Goal: Browse casually: Explore the website without a specific task or goal

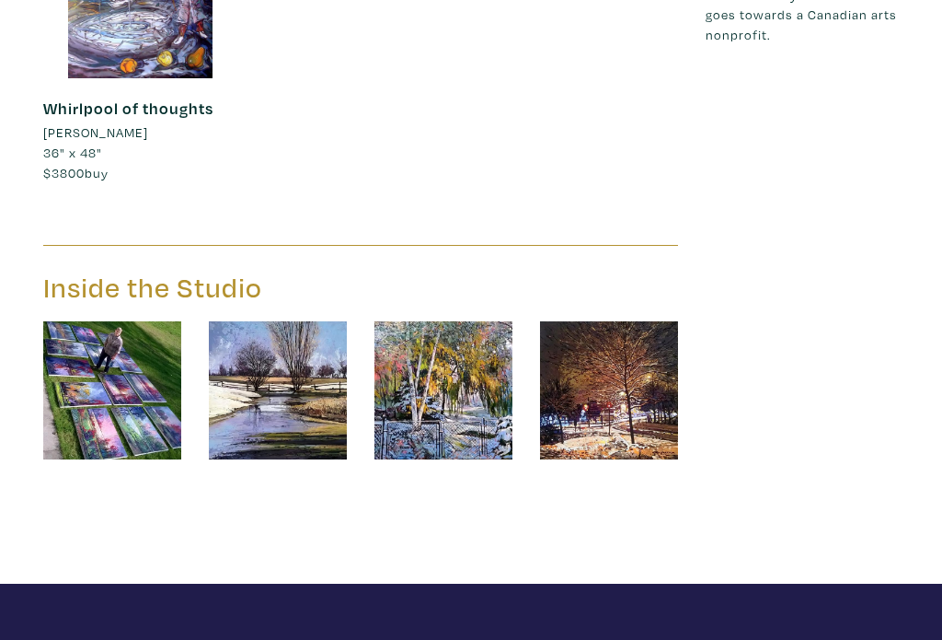
scroll to position [1719, 0]
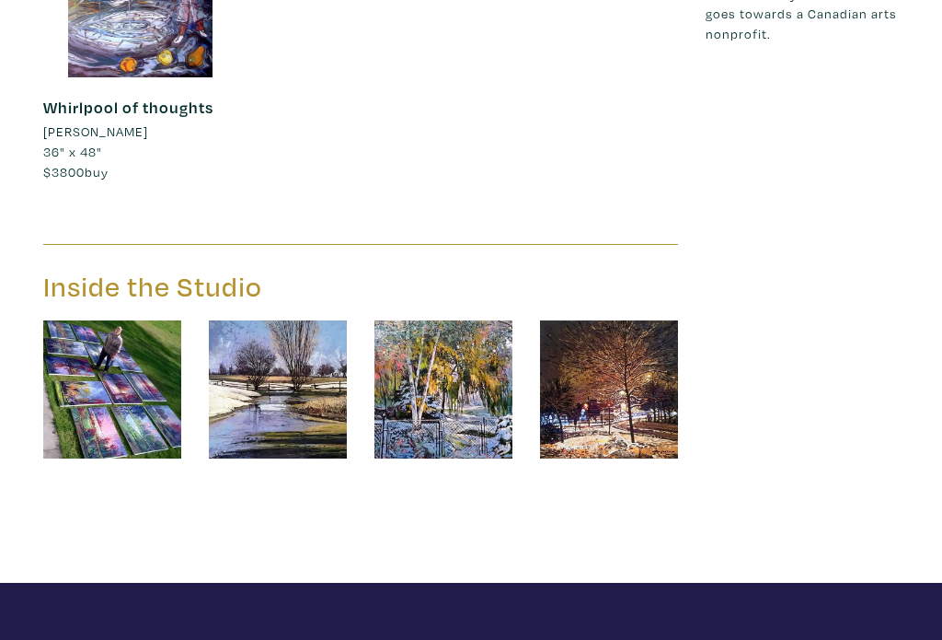
click at [160, 322] on img at bounding box center [112, 390] width 138 height 138
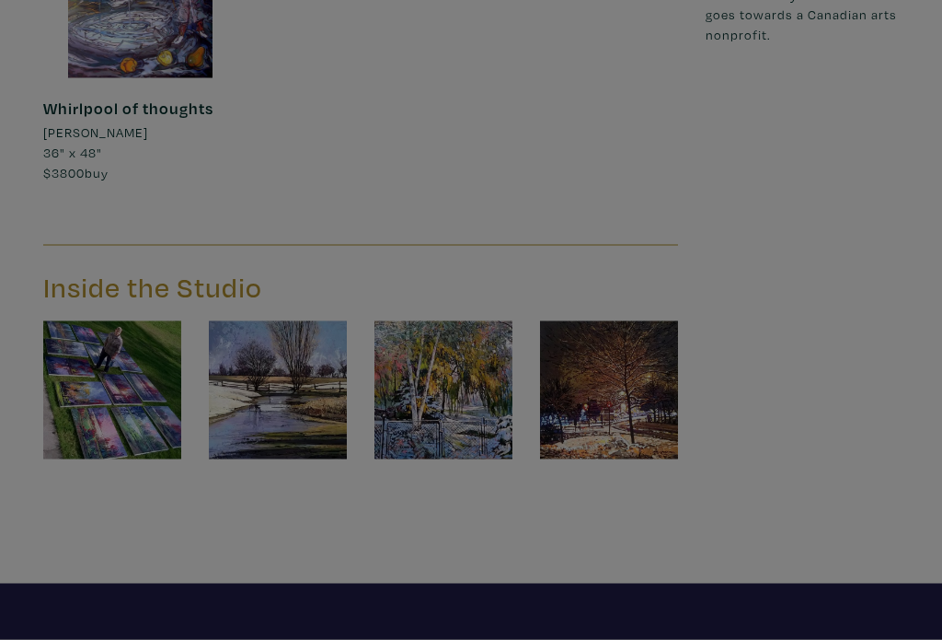
scroll to position [1720, 0]
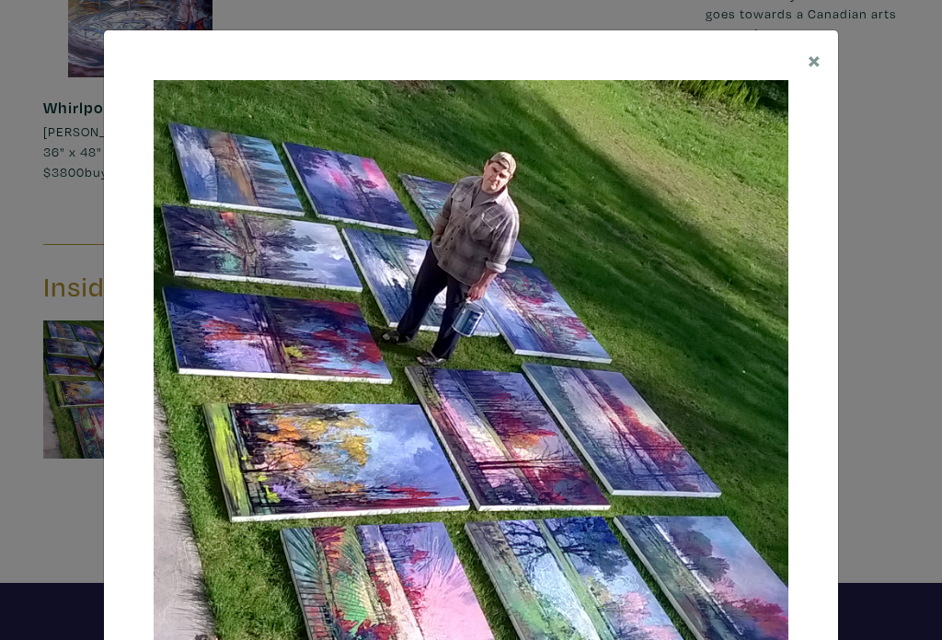
click at [812, 61] on span "×" at bounding box center [815, 59] width 14 height 32
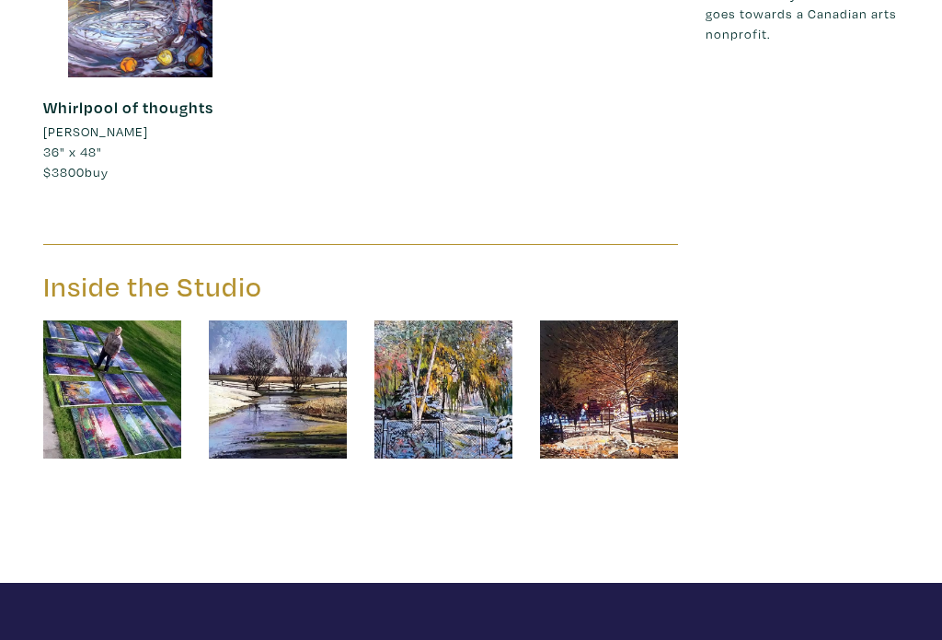
click at [472, 320] on img at bounding box center [444, 389] width 138 height 138
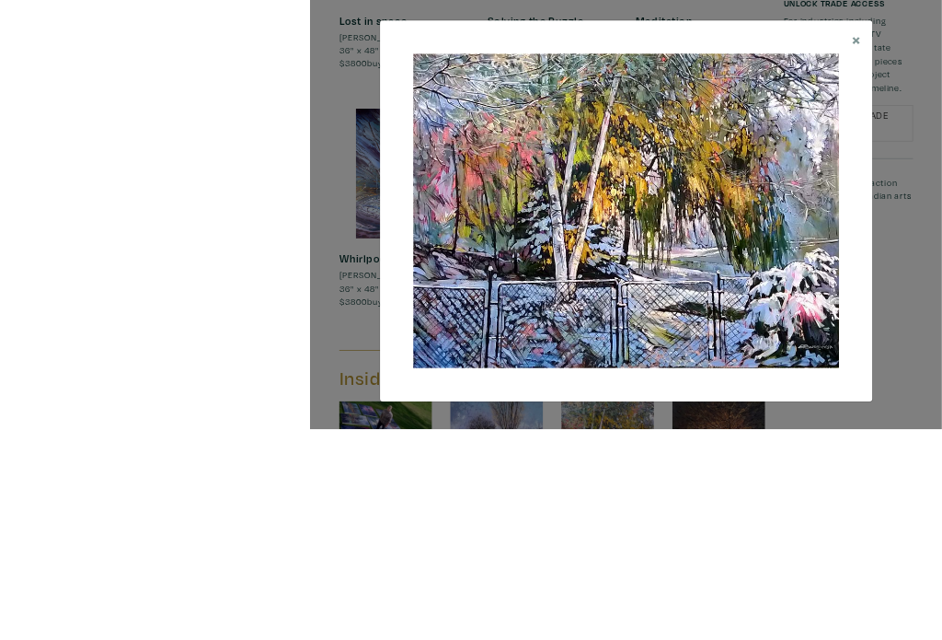
scroll to position [1749, 0]
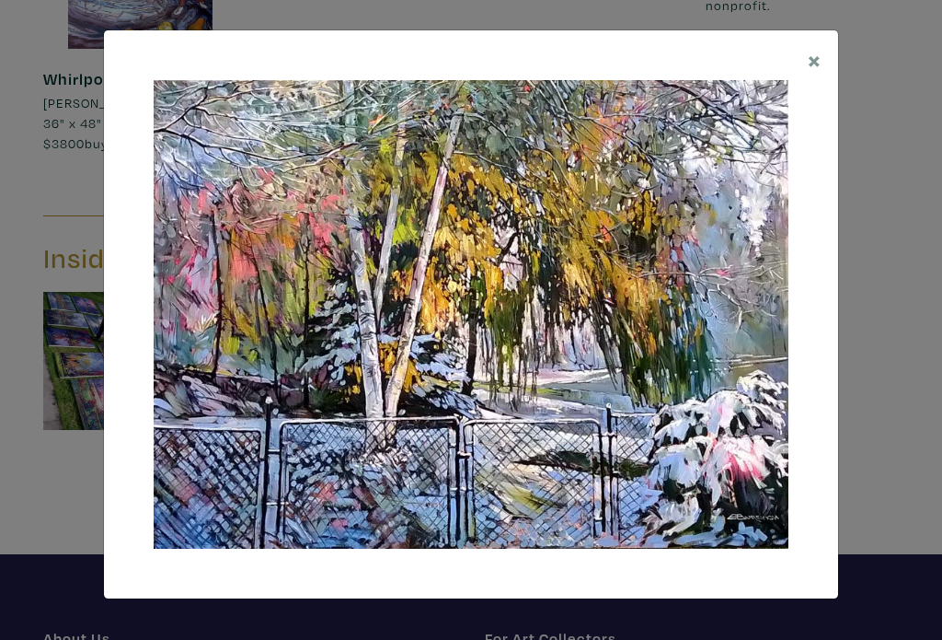
click at [816, 49] on span "×" at bounding box center [815, 59] width 14 height 32
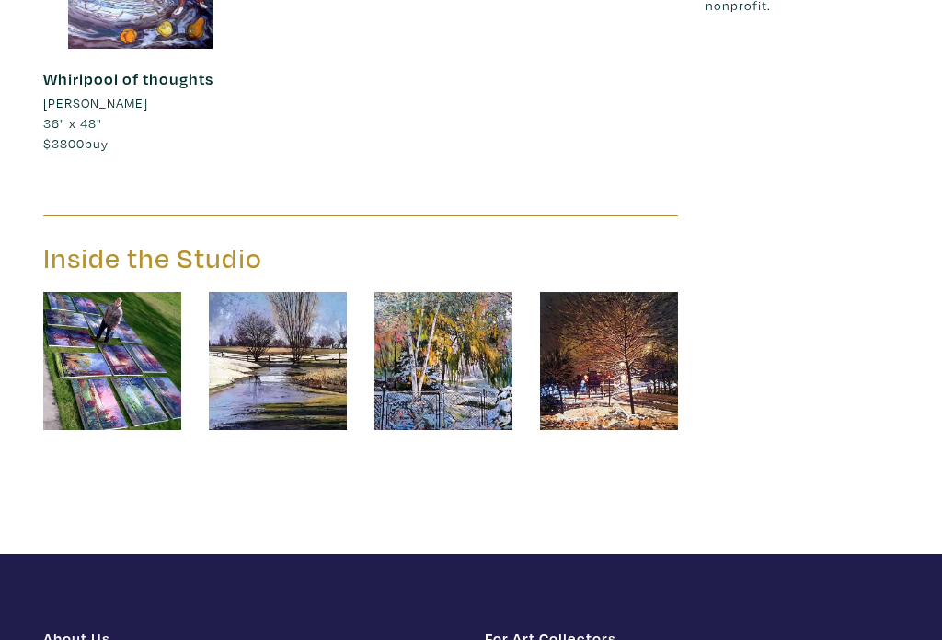
click at [642, 307] on img at bounding box center [609, 361] width 138 height 138
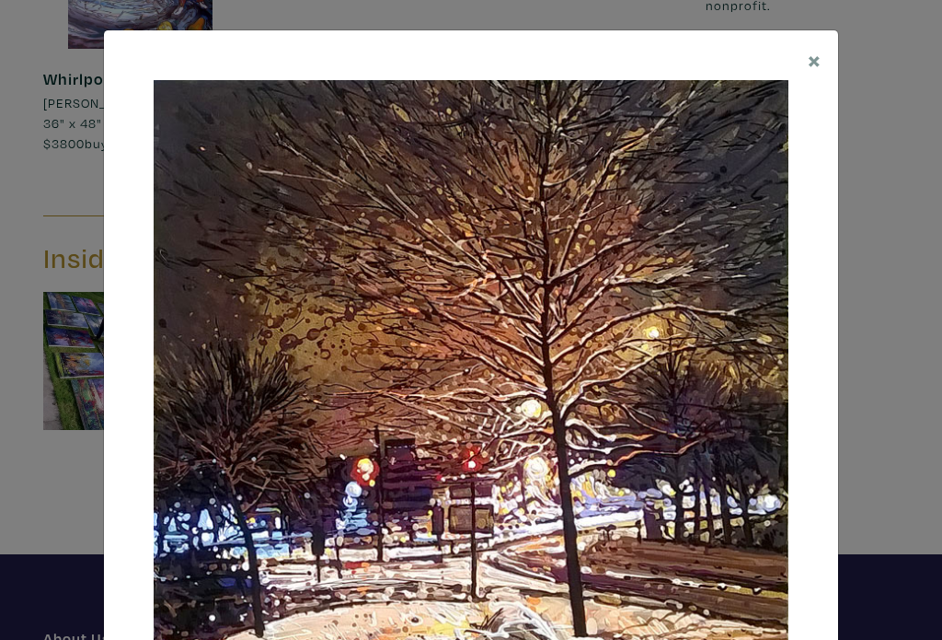
scroll to position [-1, 0]
click at [808, 68] on span "×" at bounding box center [815, 59] width 14 height 32
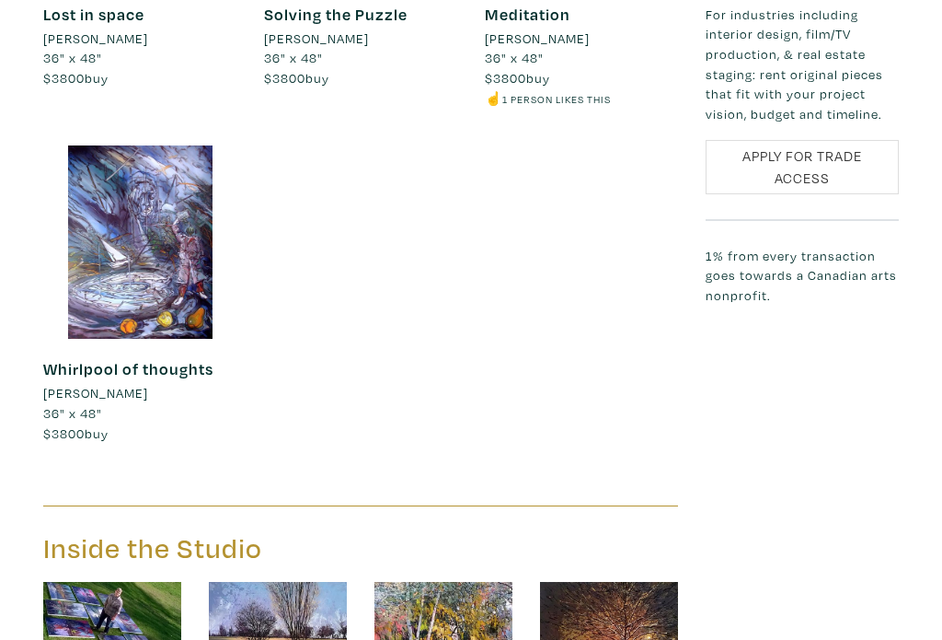
scroll to position [1411, 0]
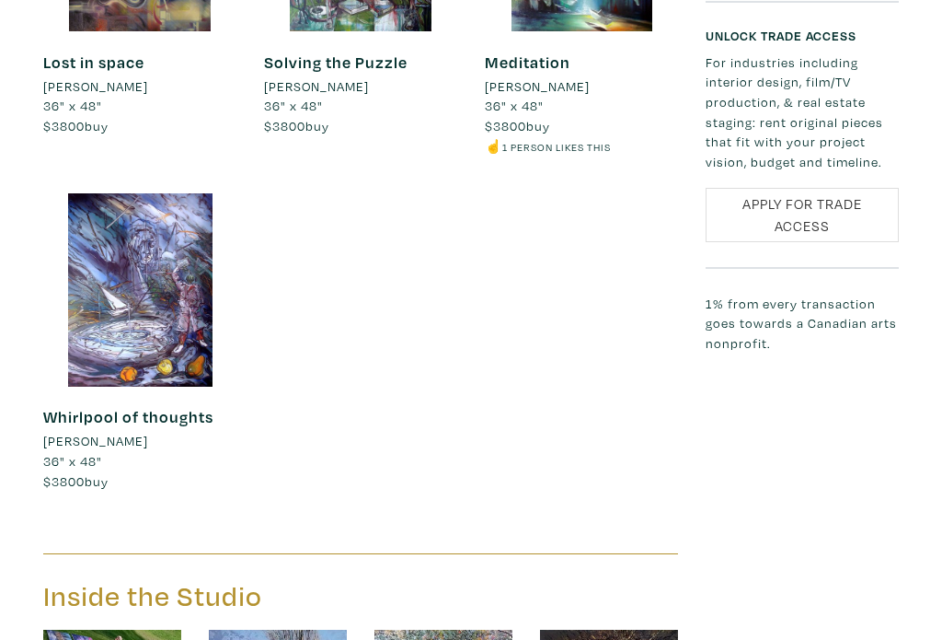
click at [152, 226] on div at bounding box center [139, 289] width 193 height 193
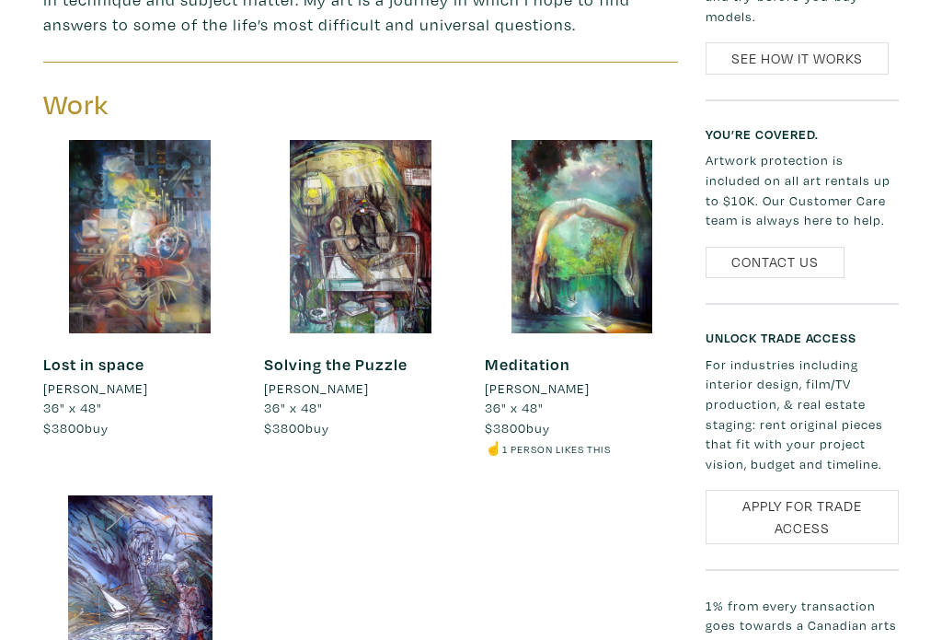
scroll to position [1109, 0]
click at [379, 169] on div at bounding box center [360, 236] width 193 height 193
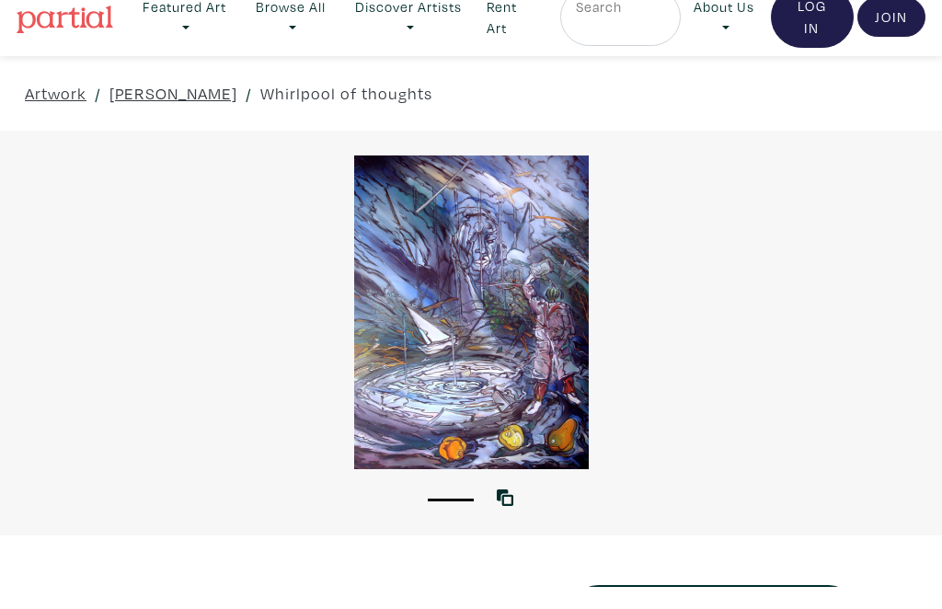
scroll to position [22, 0]
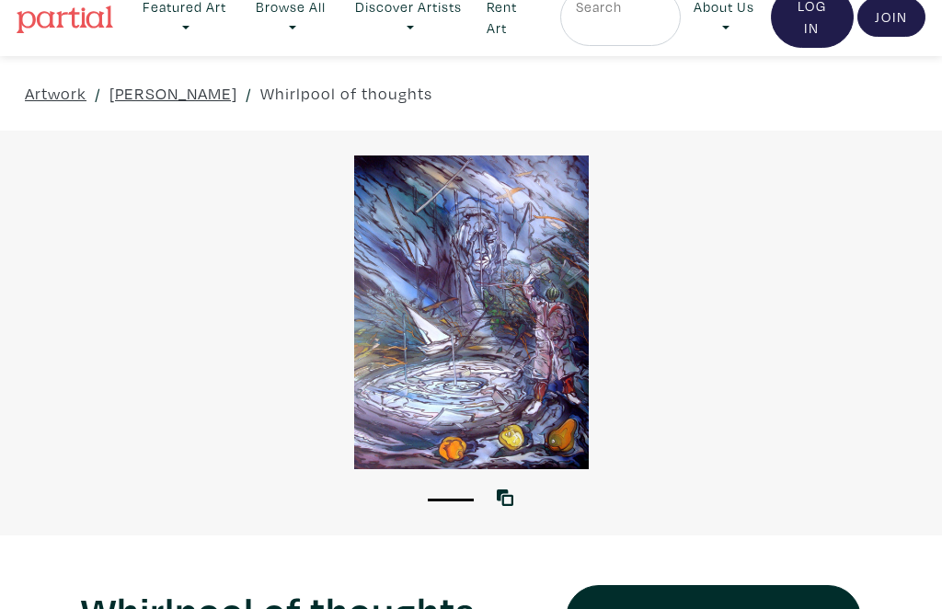
click at [514, 329] on div at bounding box center [471, 313] width 942 height 314
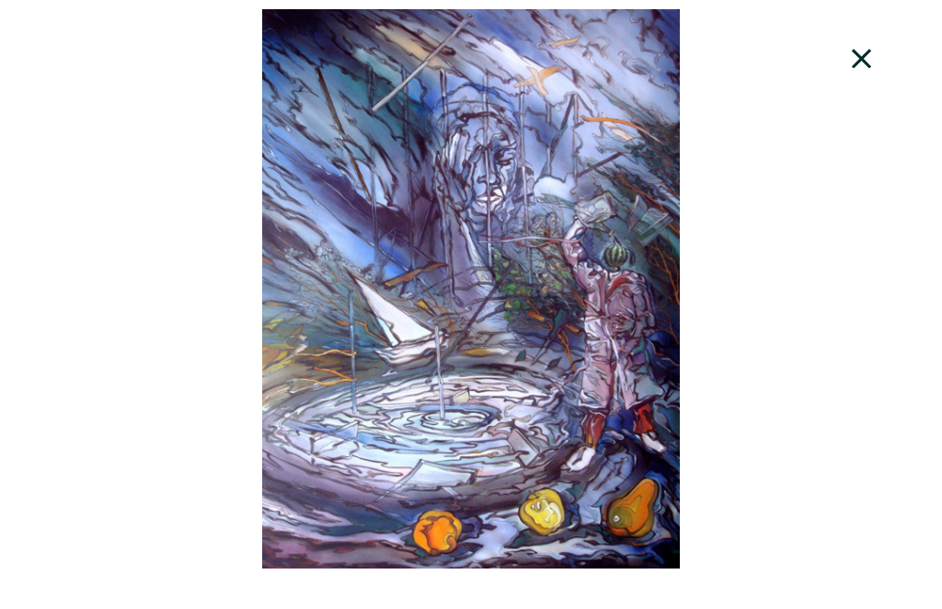
scroll to position [38, 0]
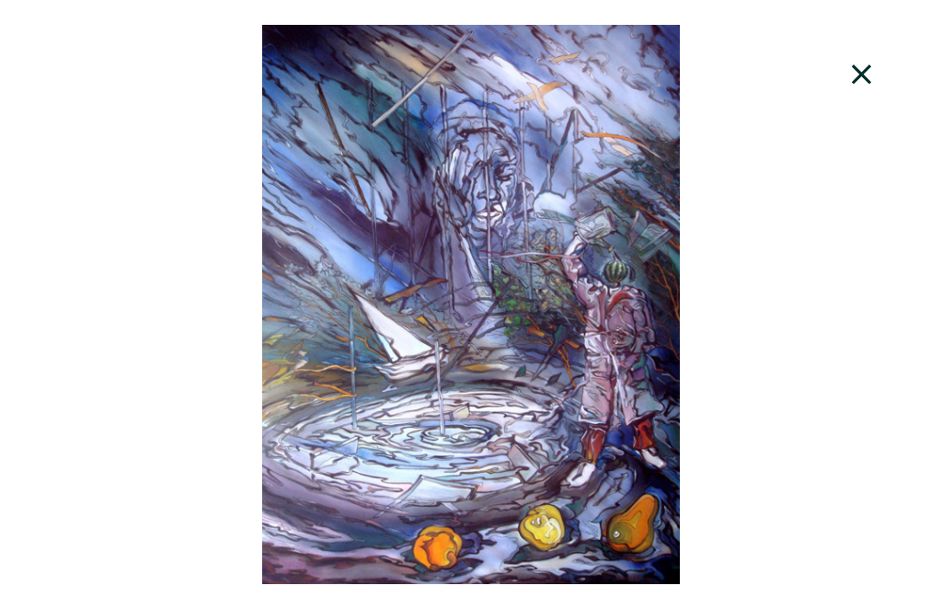
click at [883, 67] on icon at bounding box center [862, 75] width 63 height 50
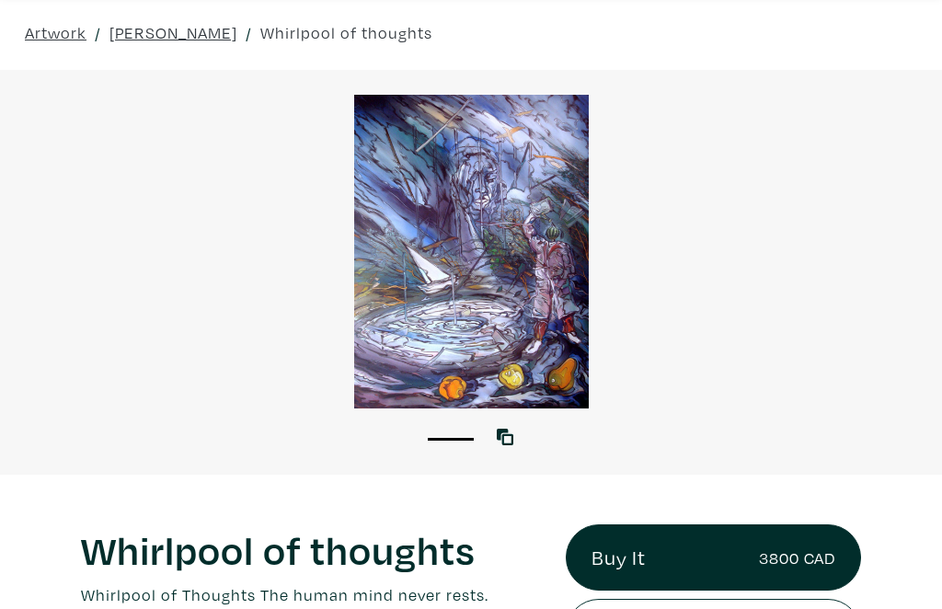
scroll to position [0, 0]
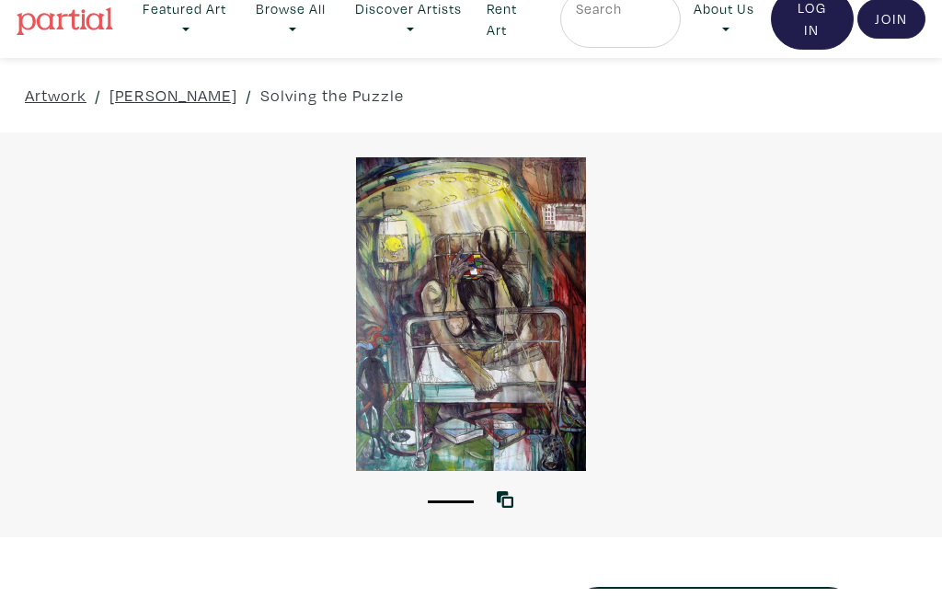
scroll to position [22, 0]
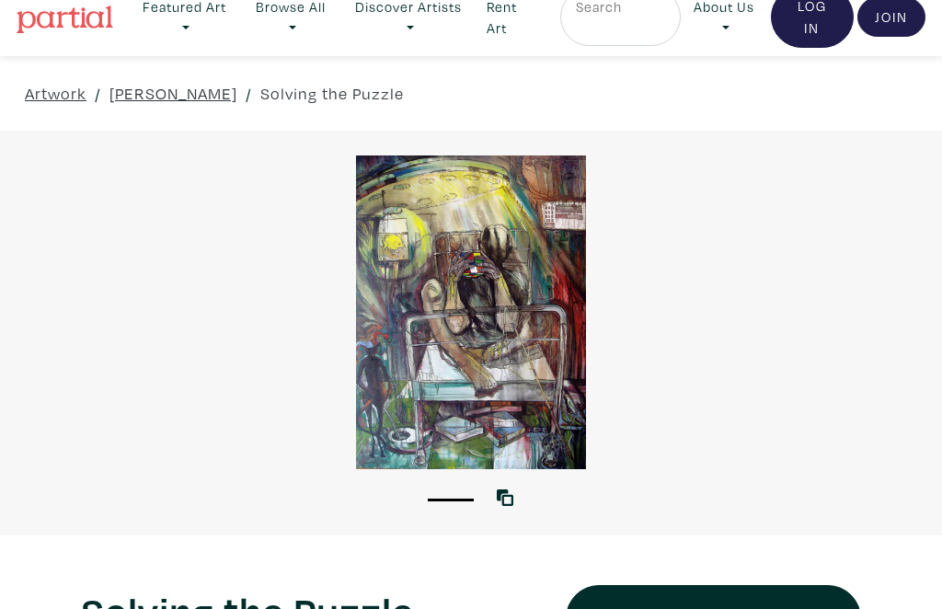
click at [514, 297] on div at bounding box center [471, 313] width 942 height 314
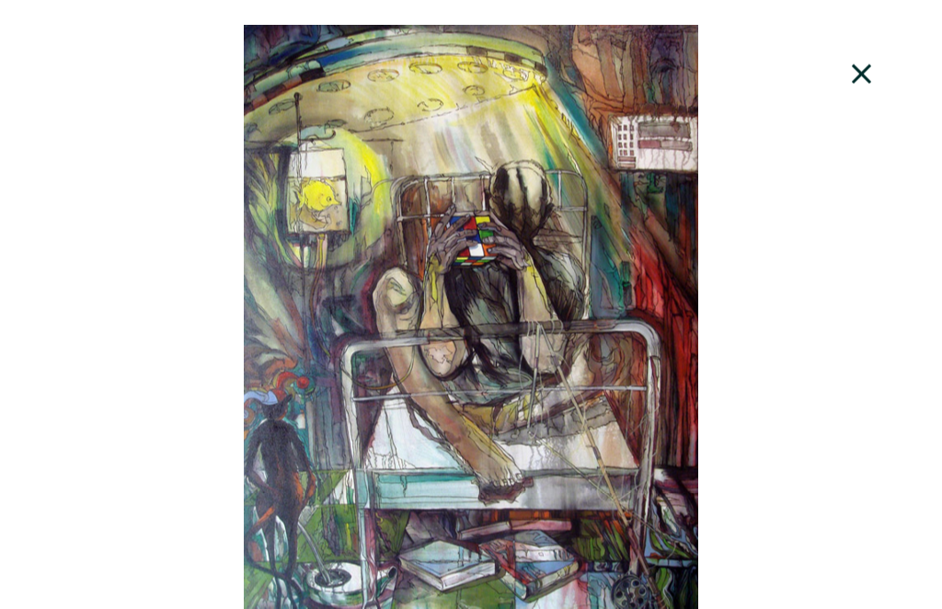
scroll to position [1686, 0]
click at [871, 59] on icon at bounding box center [862, 75] width 63 height 50
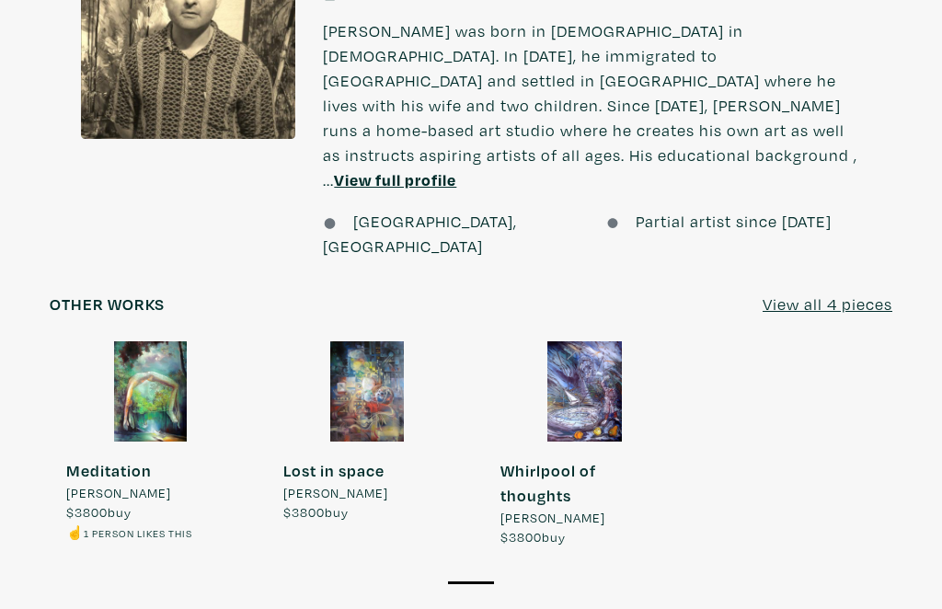
click at [388, 341] on div at bounding box center [367, 391] width 201 height 100
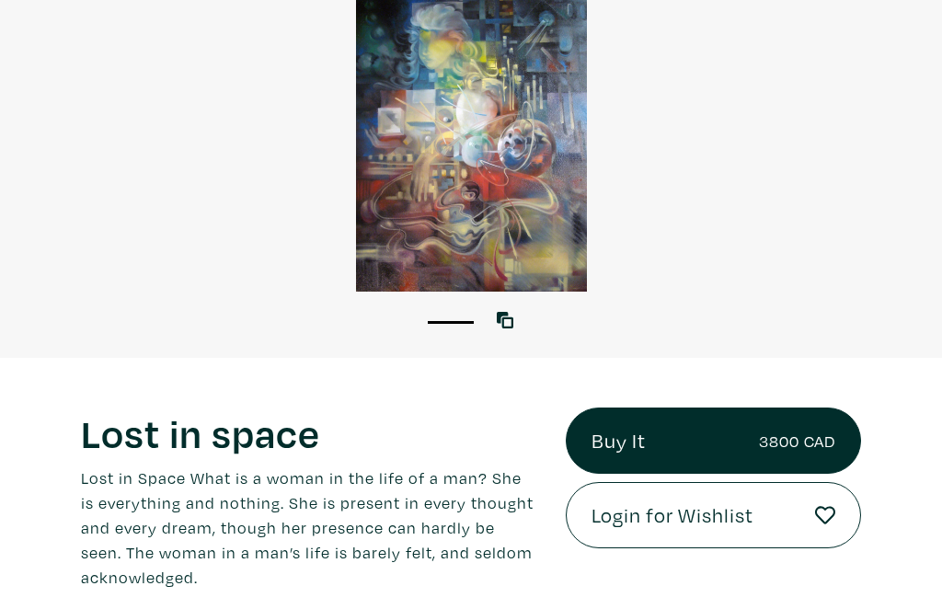
scroll to position [197, 0]
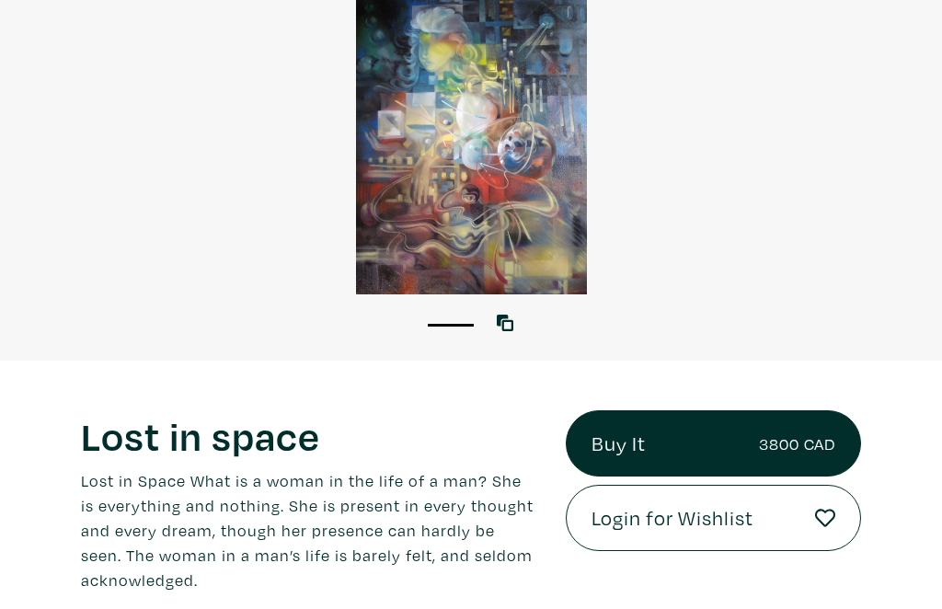
click at [501, 198] on div at bounding box center [471, 138] width 942 height 314
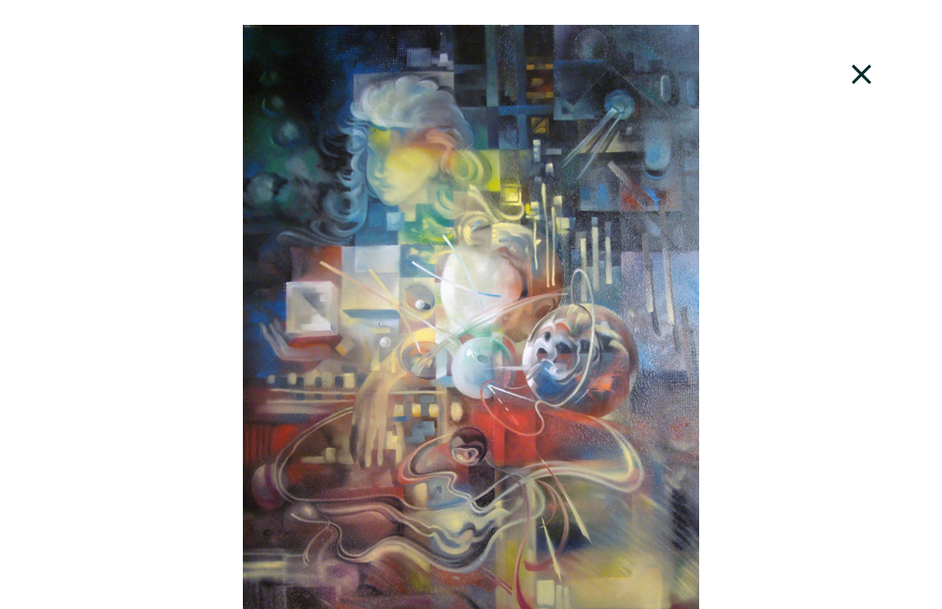
click at [875, 68] on icon at bounding box center [862, 75] width 63 height 50
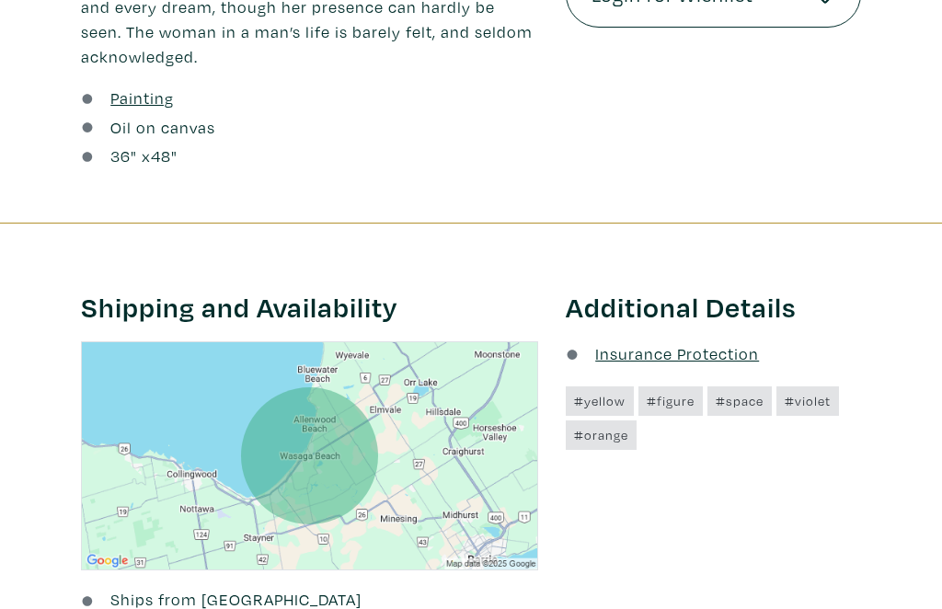
scroll to position [720, 0]
